Goal: Information Seeking & Learning: Learn about a topic

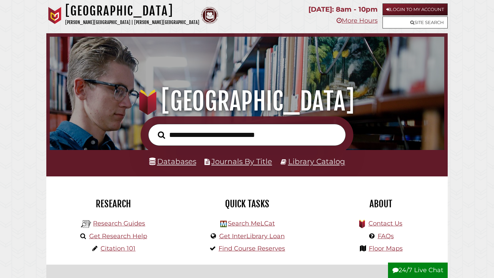
scroll to position [130, 391]
click at [187, 162] on link "Databases" at bounding box center [172, 161] width 47 height 9
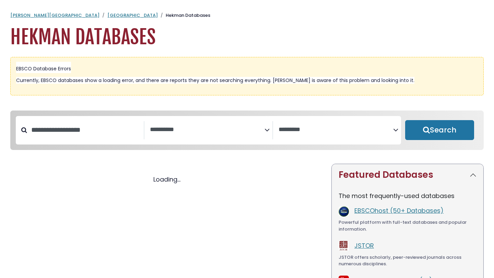
select select "Database Subject Filter"
select select "Database Vendors Filter"
select select "Database Subject Filter"
select select "Database Vendors Filter"
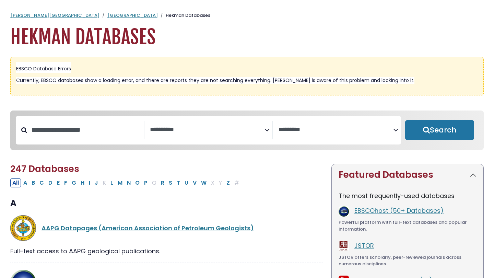
click at [266, 127] on icon "Search filters" at bounding box center [267, 129] width 5 height 10
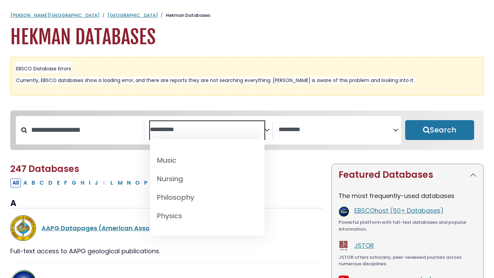
scroll to position [533, 0]
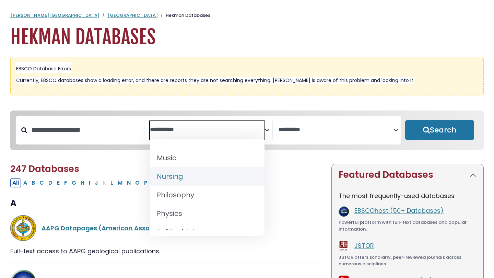
select select "*****"
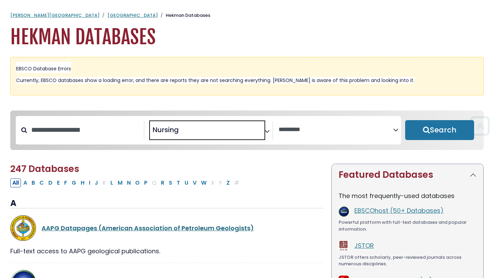
scroll to position [0, 0]
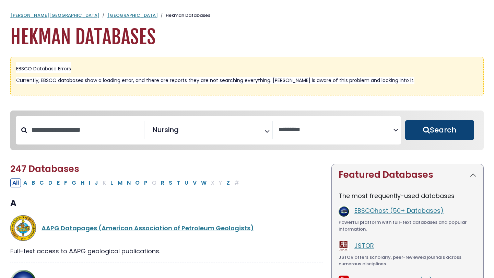
click at [443, 129] on button "Search" at bounding box center [439, 130] width 69 height 20
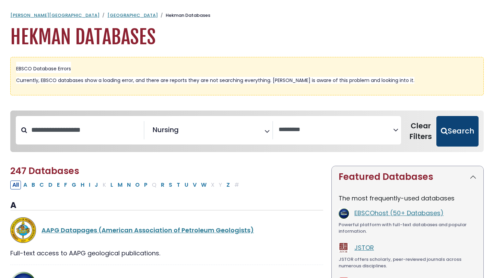
select select "Database Vendors Filter"
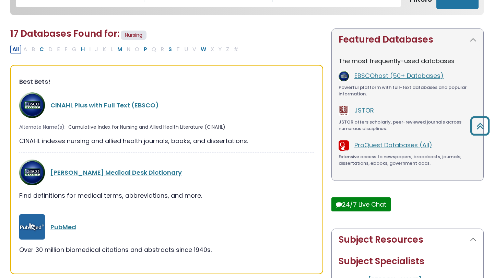
scroll to position [138, 0]
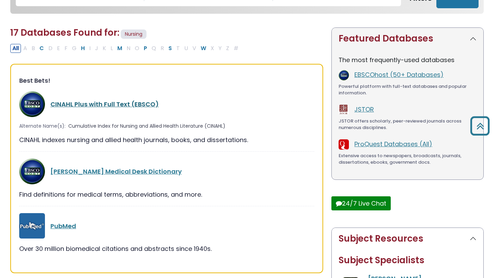
click at [127, 101] on link "CINAHL Plus with Full Text (EBSCO)" at bounding box center [104, 104] width 108 height 9
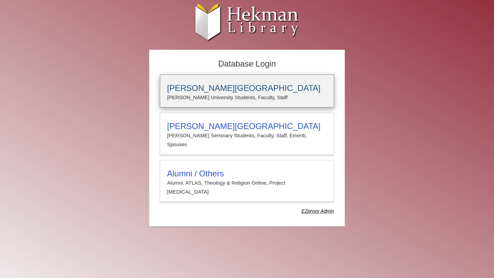
click at [208, 85] on h3 "Calvin University" at bounding box center [247, 88] width 160 height 10
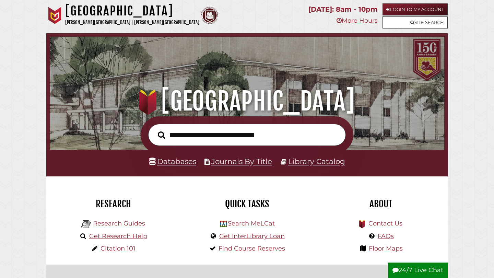
scroll to position [130, 391]
click at [184, 165] on link "Databases" at bounding box center [172, 161] width 47 height 9
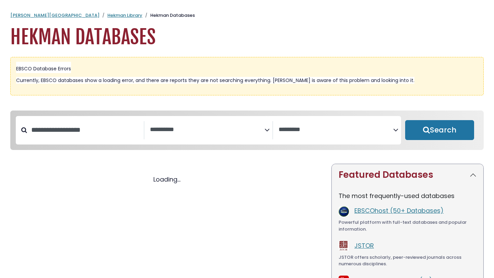
select select "Database Subject Filter"
select select "Database Vendors Filter"
select select "Database Subject Filter"
select select "Database Vendors Filter"
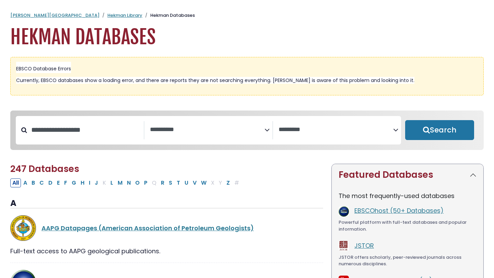
click at [228, 126] on textarea "Search" at bounding box center [207, 129] width 115 height 7
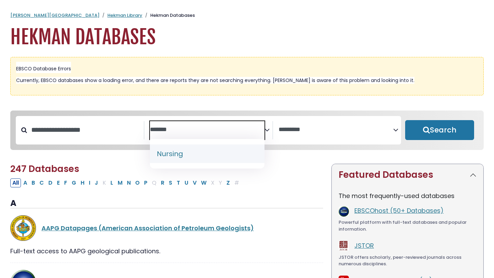
type textarea "*******"
select select "*****"
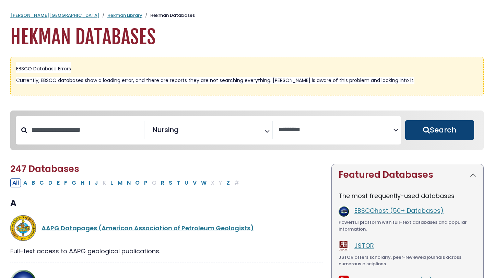
click at [425, 126] on button "Search" at bounding box center [439, 130] width 69 height 20
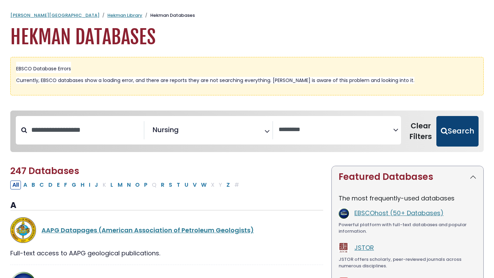
select select "Database Vendors Filter"
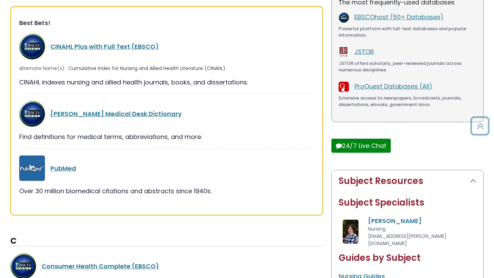
scroll to position [197, 0]
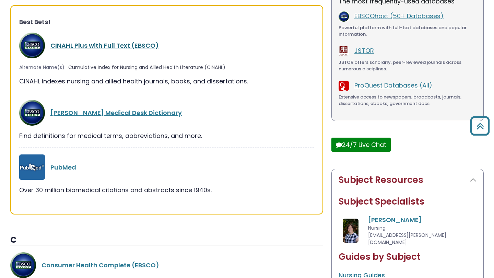
click at [112, 42] on link "CINAHL Plus with Full Text (EBSCO)" at bounding box center [104, 45] width 108 height 9
